Goal: Communication & Community: Connect with others

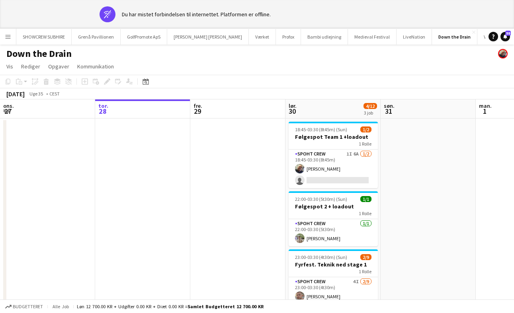
scroll to position [0, 195]
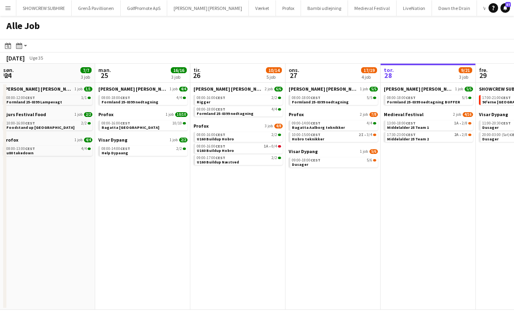
scroll to position [0, 298]
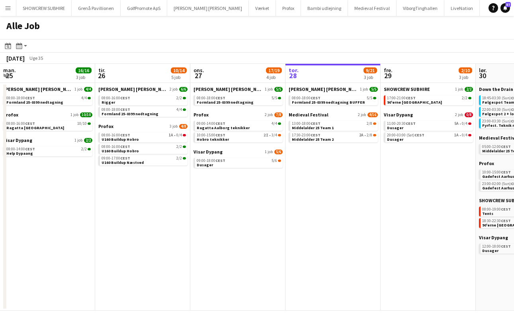
scroll to position [0, 210]
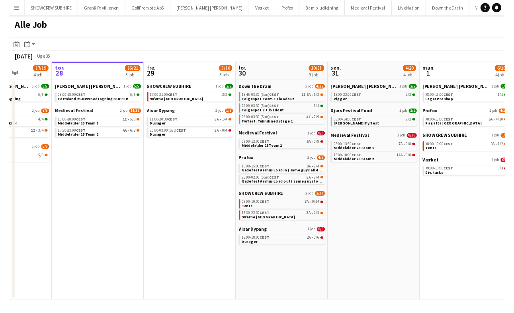
scroll to position [0, 243]
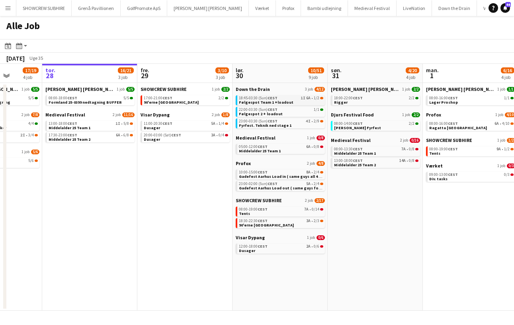
click at [302, 98] on span "1I" at bounding box center [303, 98] width 5 height 4
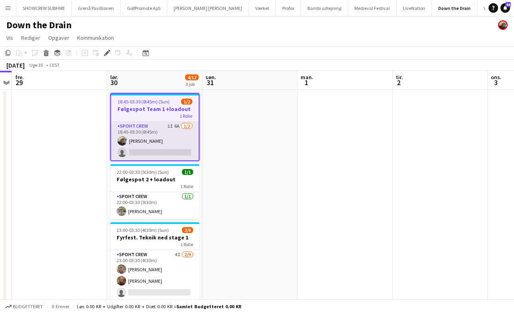
click at [176, 126] on app-card-role "Spoht Crew 1I 6A 1/2 18:45-03:30 (8t45m) Danny Tranekær single-neutral-actions" at bounding box center [155, 141] width 88 height 39
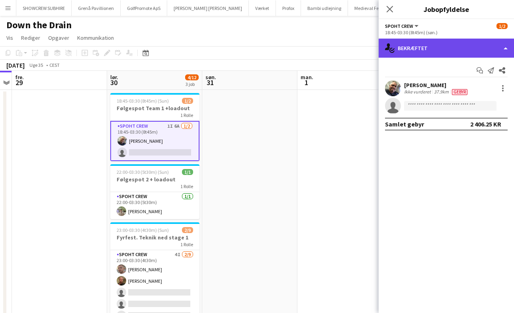
click at [506, 48] on div "single-neutral-actions-check-2 Bekræftet" at bounding box center [446, 48] width 135 height 19
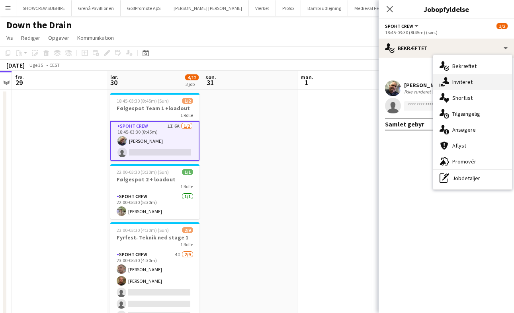
click at [467, 85] on div "single-neutral-actions-share-1 Inviteret" at bounding box center [472, 82] width 79 height 16
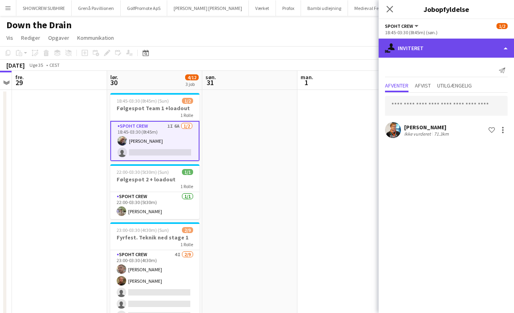
click at [499, 49] on div "single-neutral-actions-share-1 Inviteret" at bounding box center [446, 48] width 135 height 19
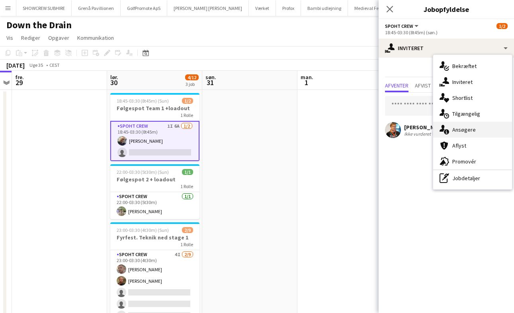
click at [478, 131] on div "single-neutral-actions-information Ansøgere" at bounding box center [472, 130] width 79 height 16
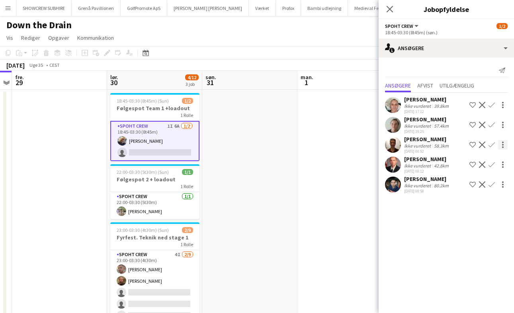
click at [504, 145] on div at bounding box center [503, 145] width 10 height 10
click at [473, 180] on span "Start chat" at bounding box center [467, 178] width 27 height 7
